Goal: Navigation & Orientation: Find specific page/section

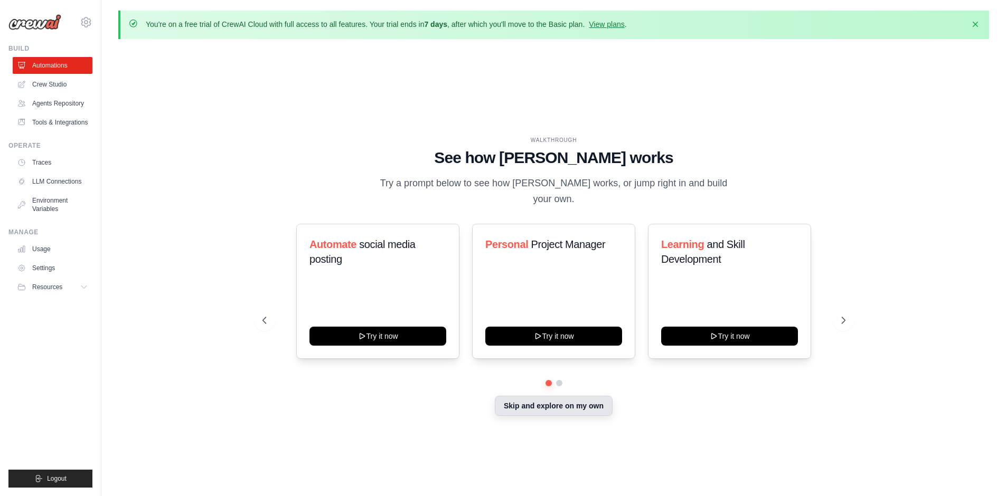
click at [540, 396] on button "Skip and explore on my own" at bounding box center [554, 406] width 118 height 20
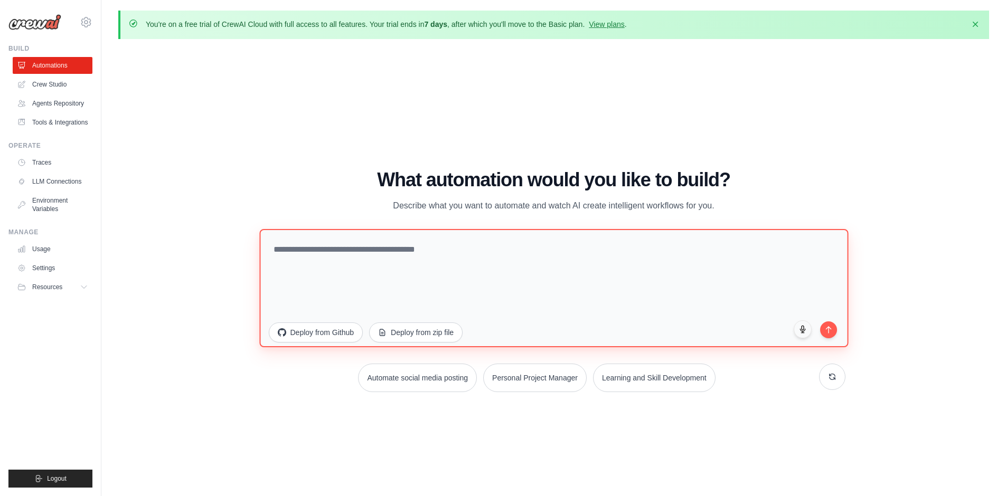
click at [510, 281] on textarea at bounding box center [553, 288] width 589 height 118
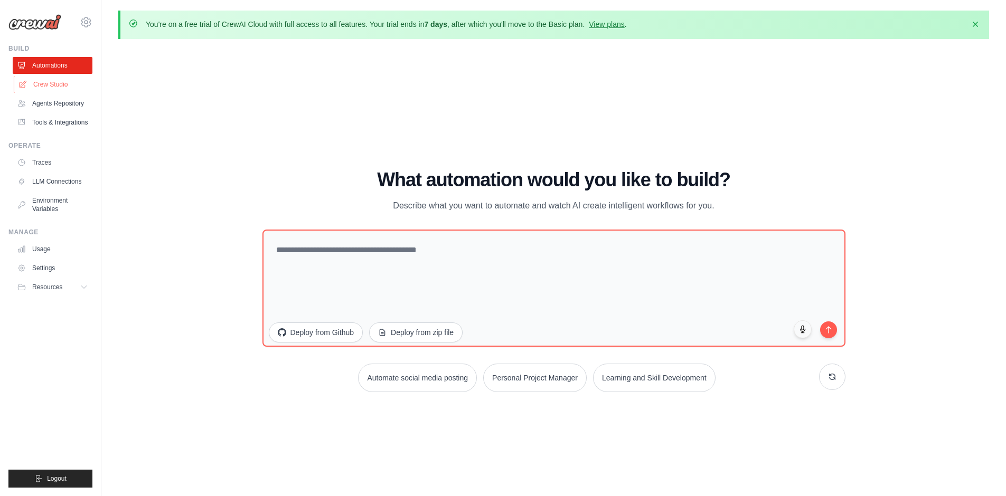
click at [45, 81] on link "Crew Studio" at bounding box center [54, 84] width 80 height 17
